Goal: Check status: Check status

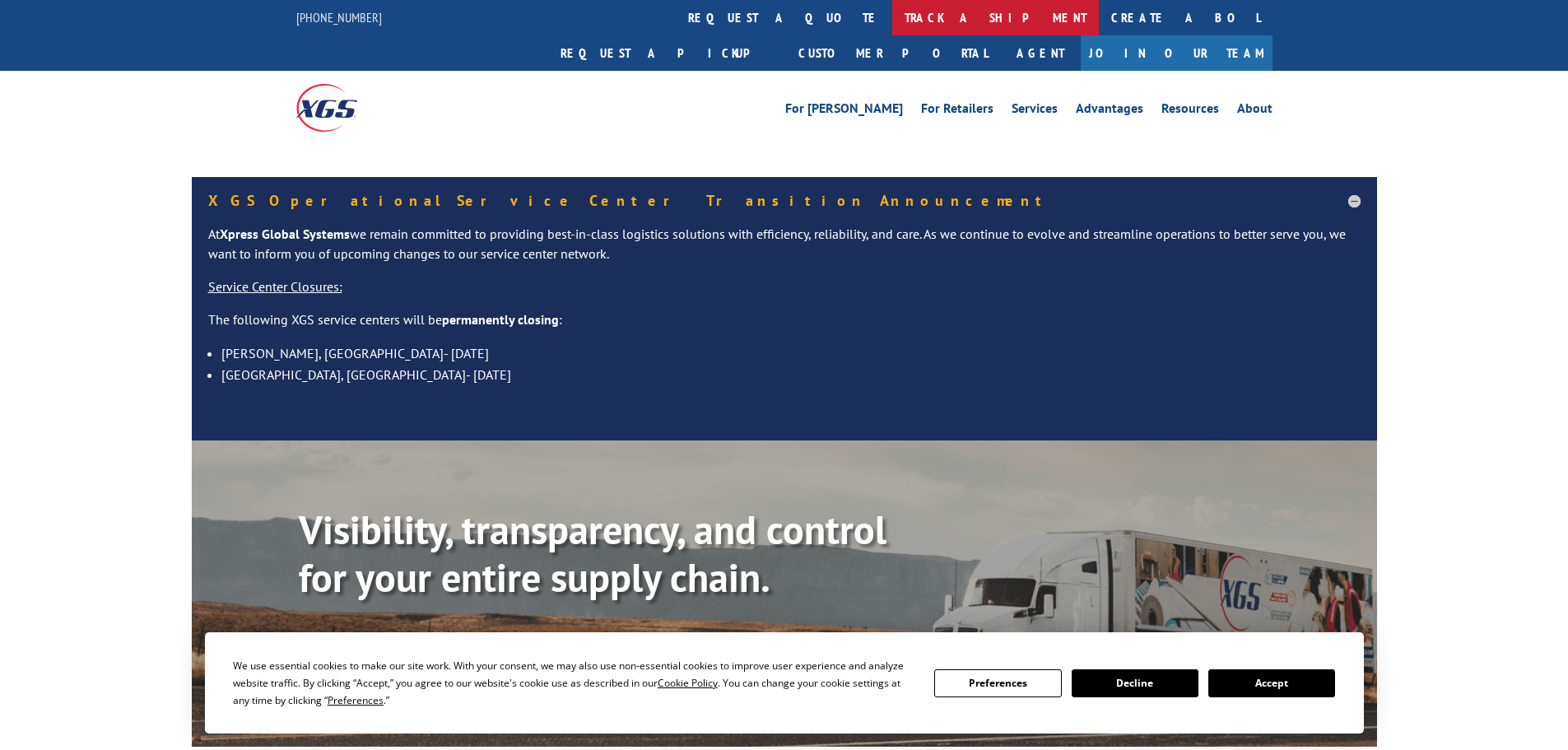
click at [892, 19] on link "track a shipment" at bounding box center [995, 17] width 206 height 35
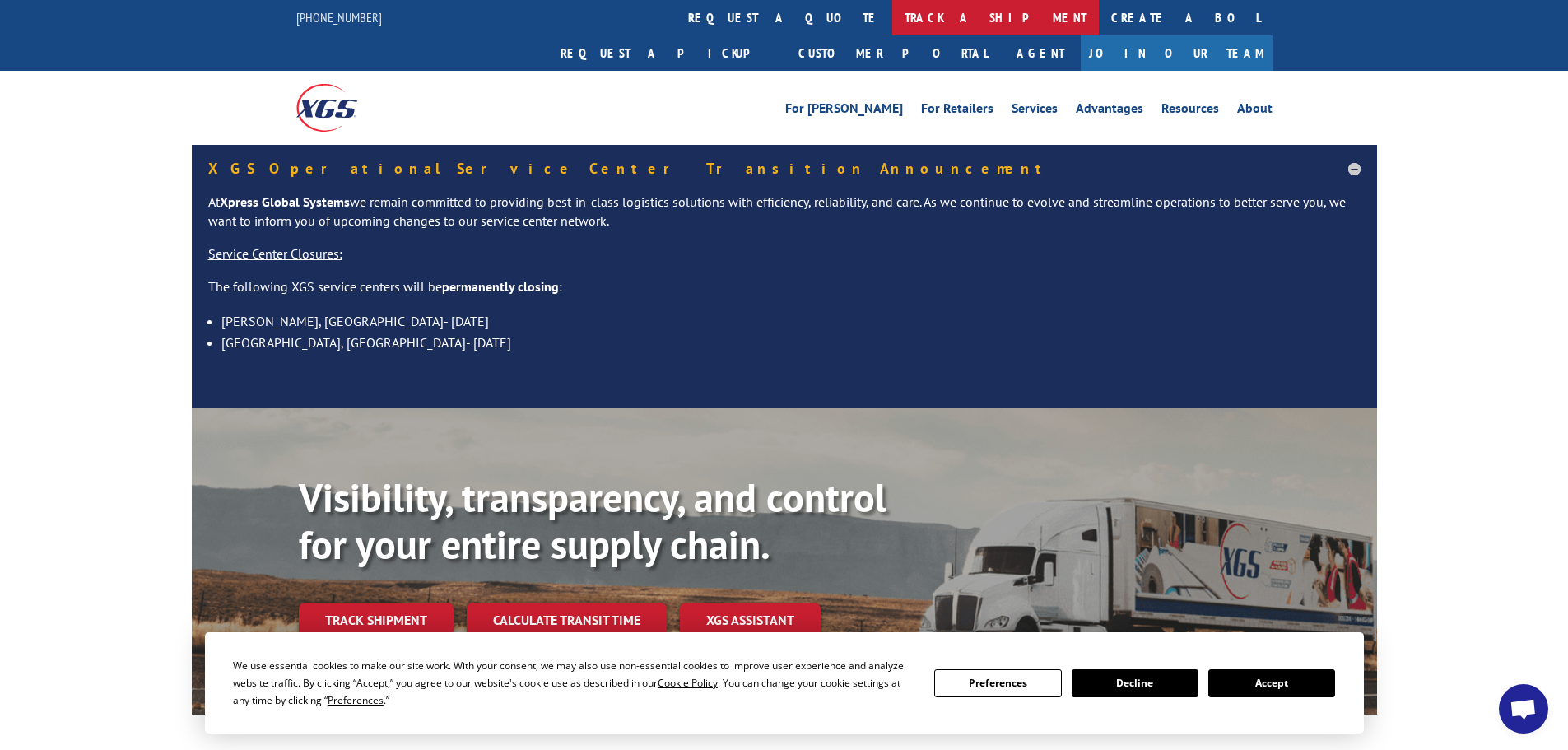
click at [892, 12] on link "track a shipment" at bounding box center [995, 17] width 206 height 35
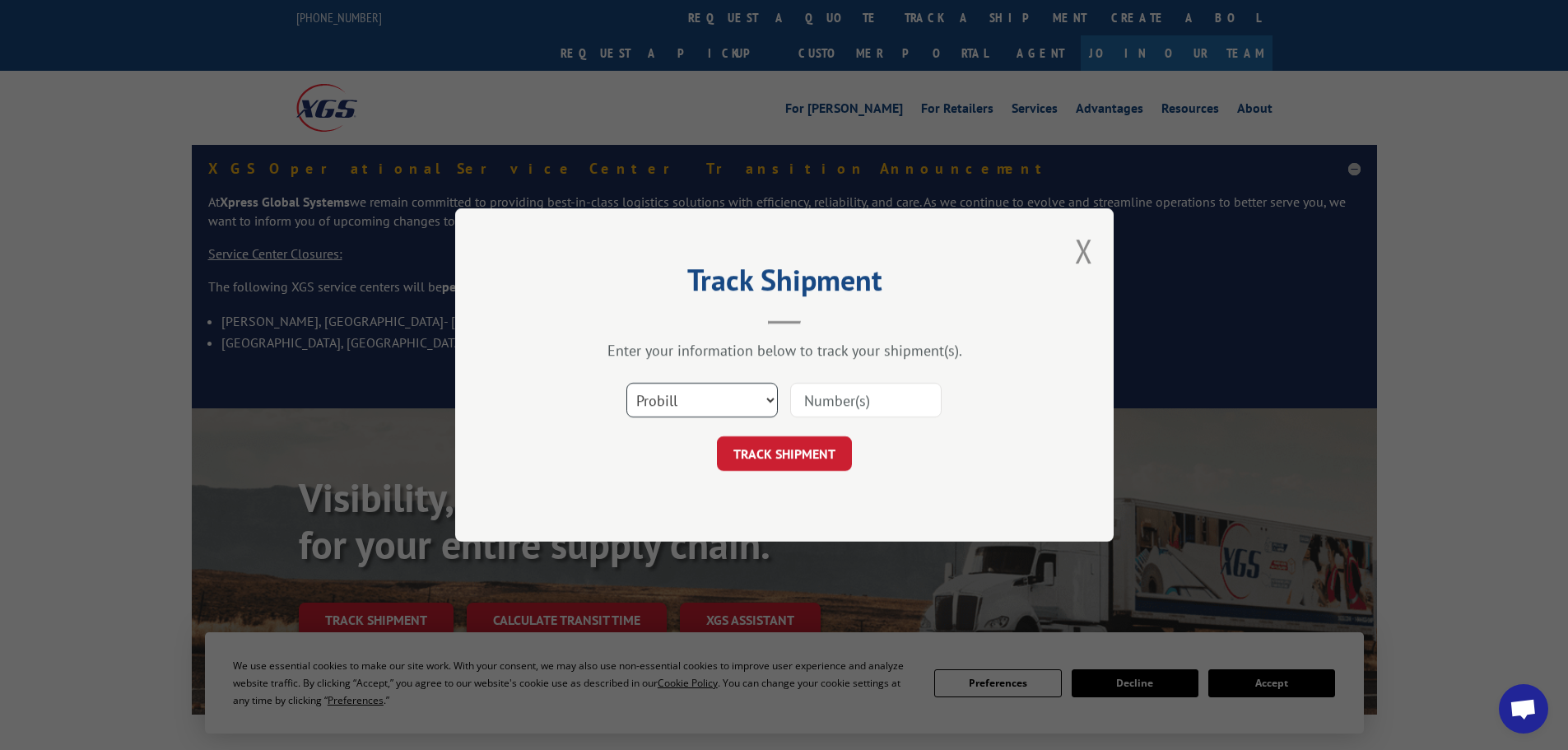
click at [714, 397] on select "Select category... Probill BOL PO" at bounding box center [702, 399] width 151 height 34
select select "po"
click at [626, 382] on select "Select category... Probill BOL PO" at bounding box center [702, 399] width 151 height 34
paste input "64534626"
type input "64534626"
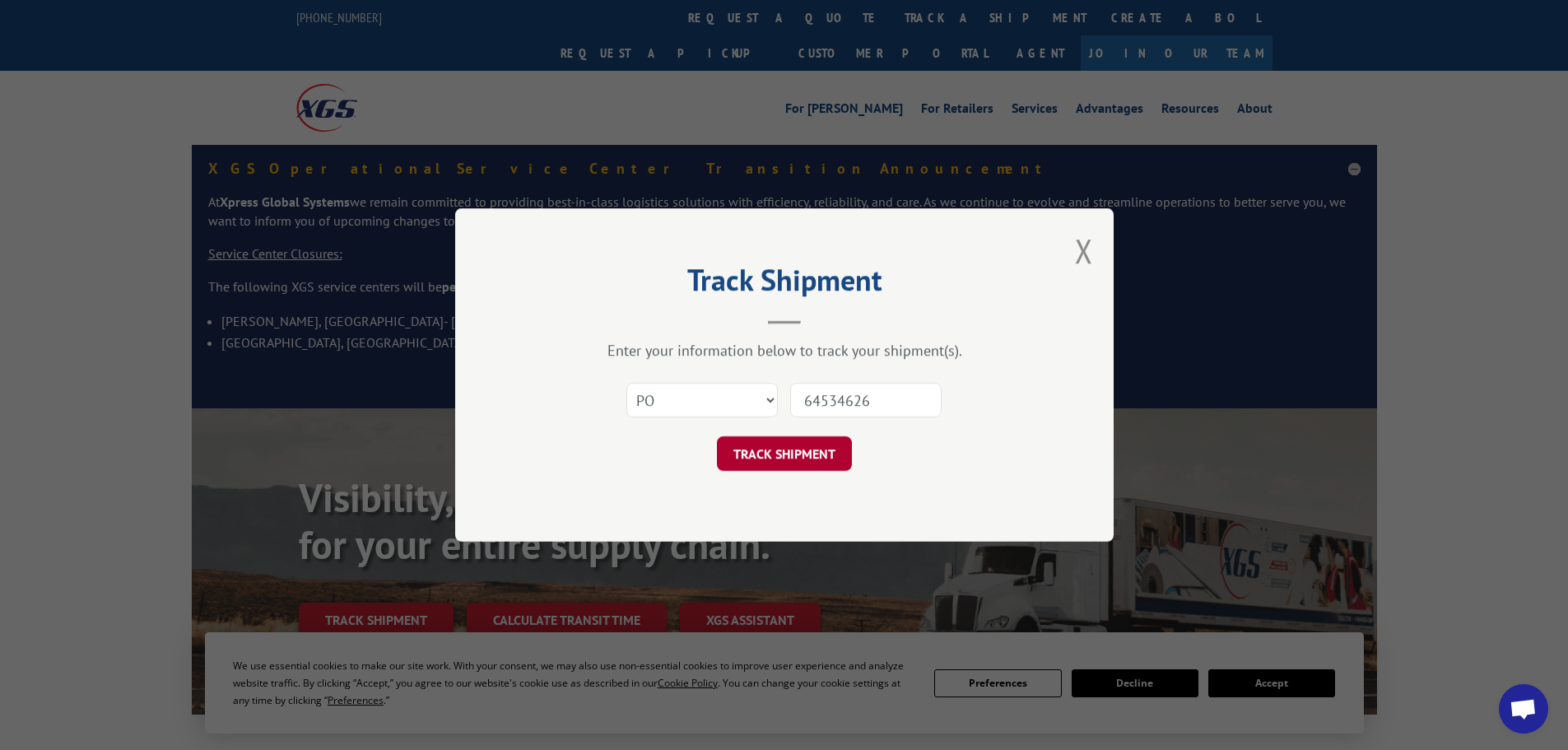
click at [808, 455] on button "TRACK SHIPMENT" at bounding box center [784, 454] width 135 height 34
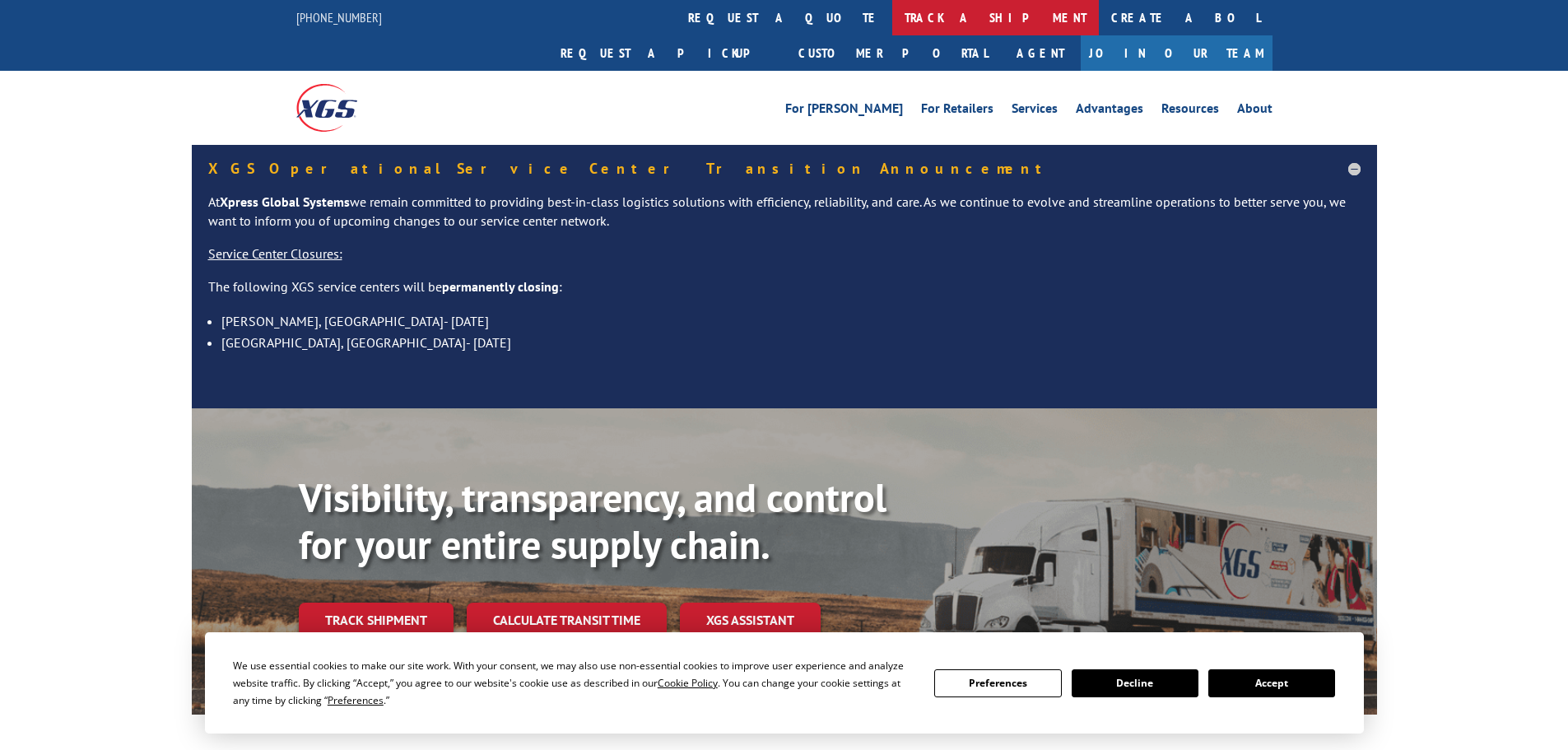
click at [892, 3] on link "track a shipment" at bounding box center [995, 17] width 206 height 35
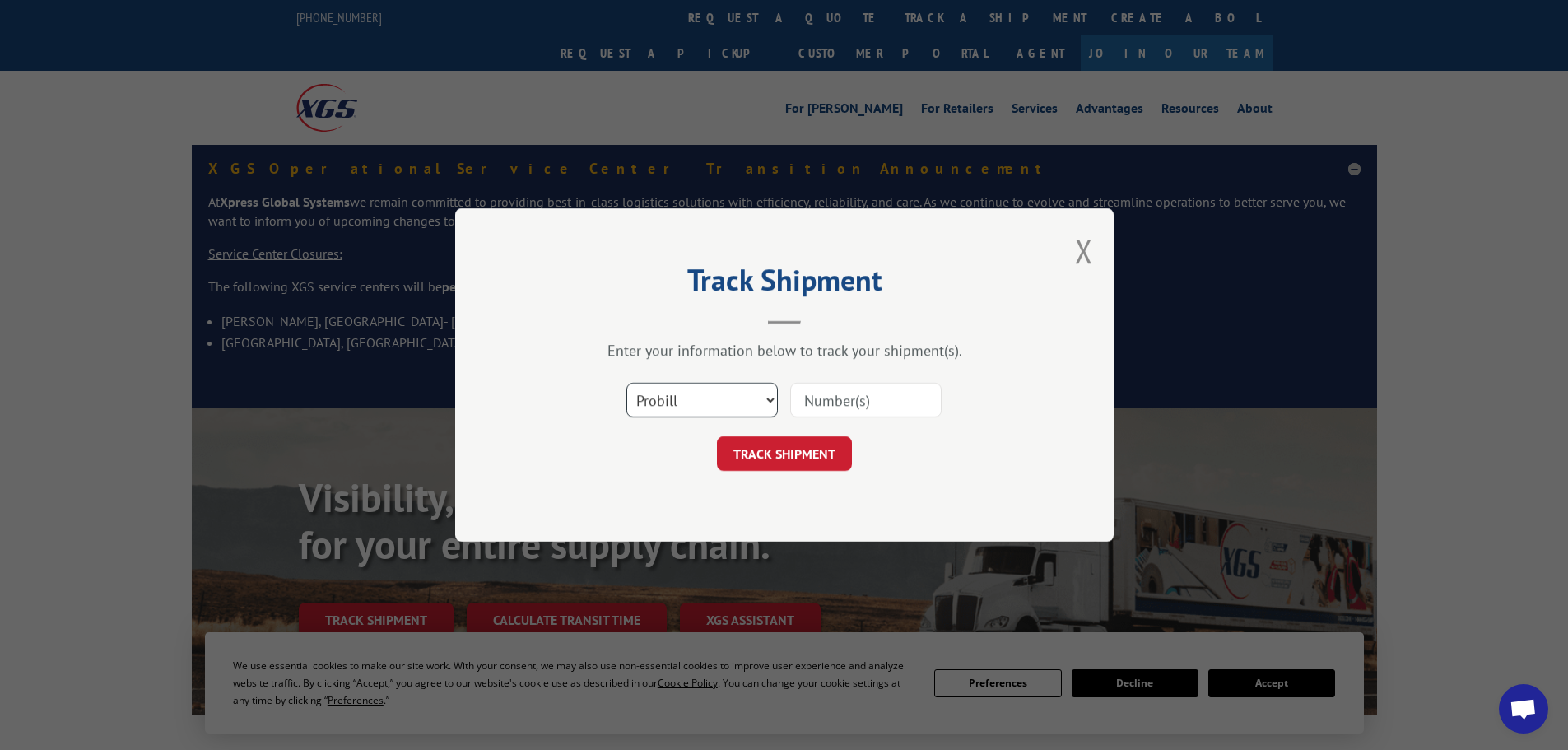
click at [714, 412] on select "Select category... Probill BOL PO" at bounding box center [702, 399] width 151 height 34
select select "po"
click at [626, 382] on select "Select category... Probill BOL PO" at bounding box center [702, 399] width 151 height 34
paste input "64534622"
type input "64534622"
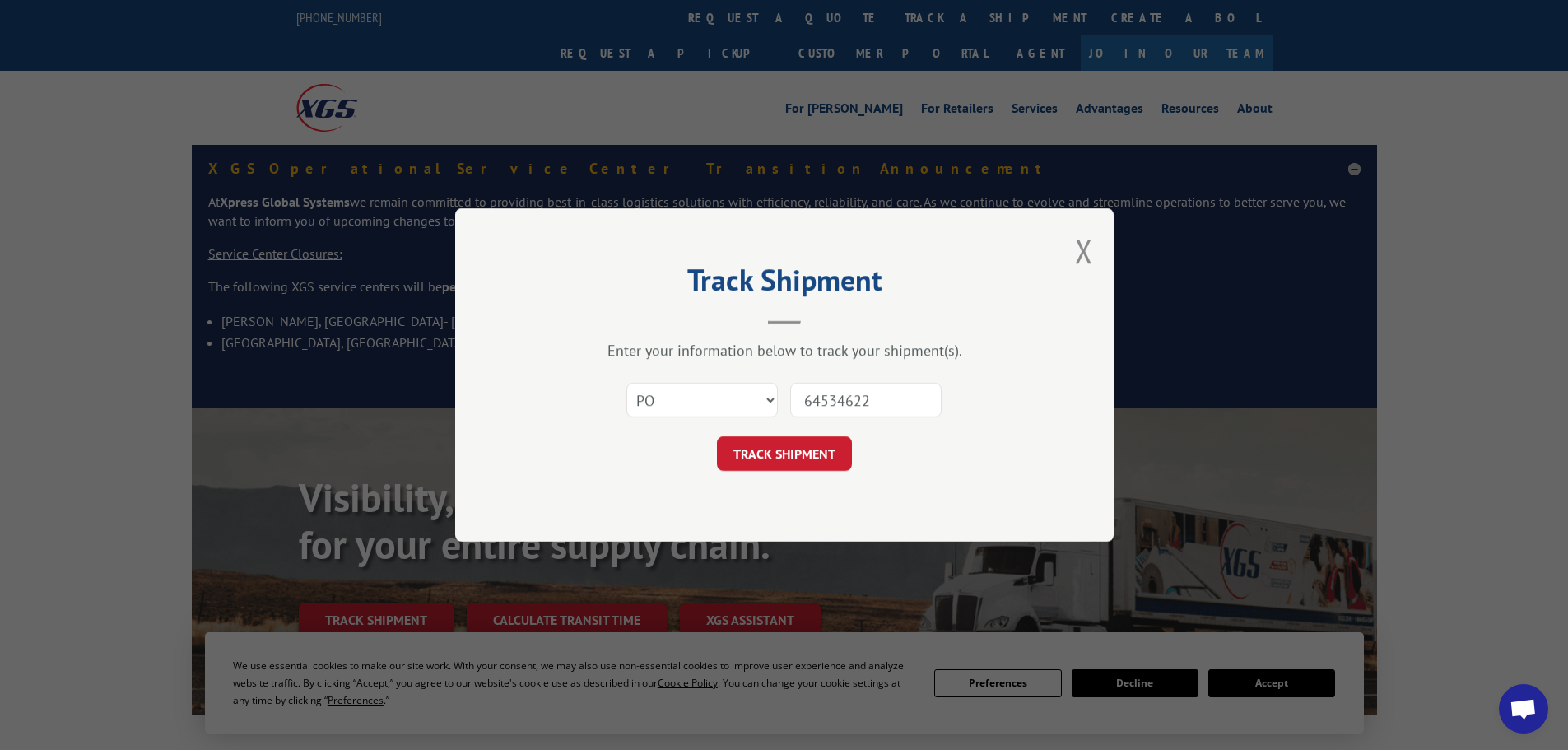
click at [765, 476] on div "Track Shipment Enter your information below to track your shipment(s). Select c…" at bounding box center [784, 375] width 658 height 333
click at [766, 457] on button "TRACK SHIPMENT" at bounding box center [784, 454] width 135 height 34
